Goal: Find specific page/section: Find specific page/section

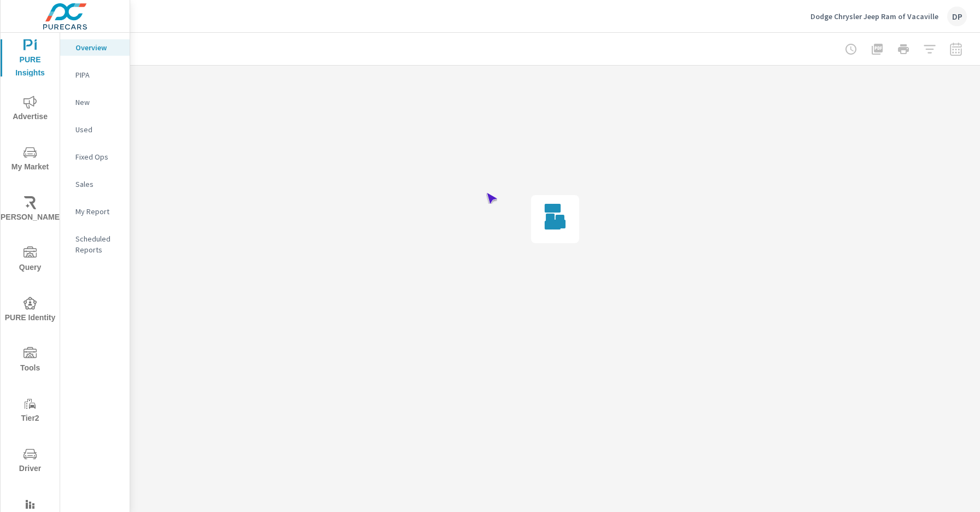
click at [28, 461] on span "Driver" at bounding box center [30, 462] width 52 height 28
